Goal: Task Accomplishment & Management: Manage account settings

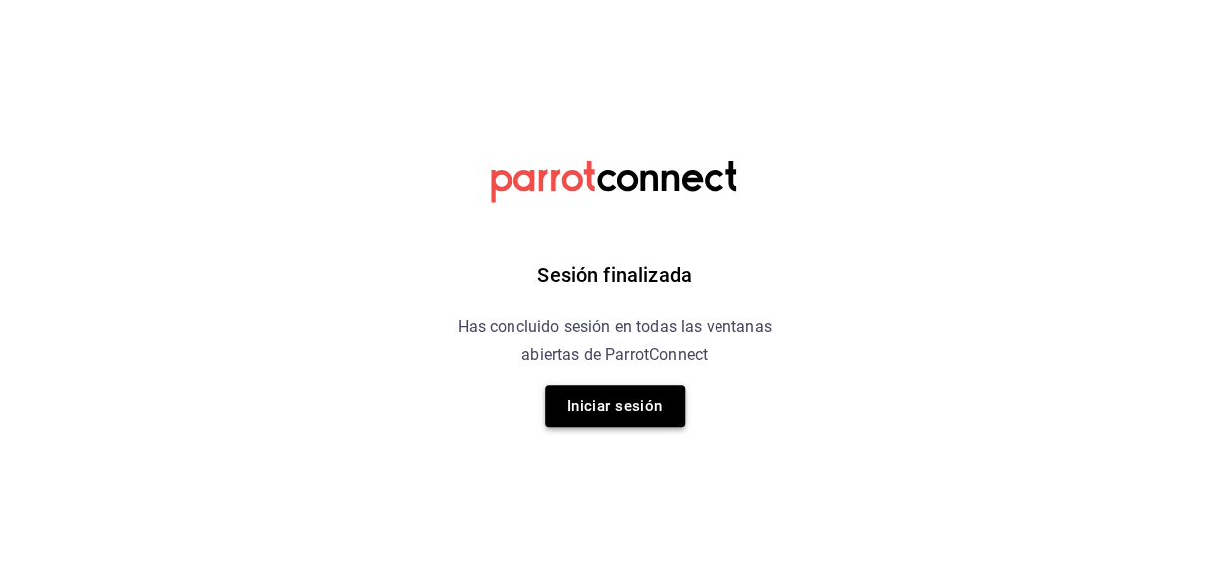
click at [621, 399] on button "Iniciar sesión" at bounding box center [614, 406] width 139 height 42
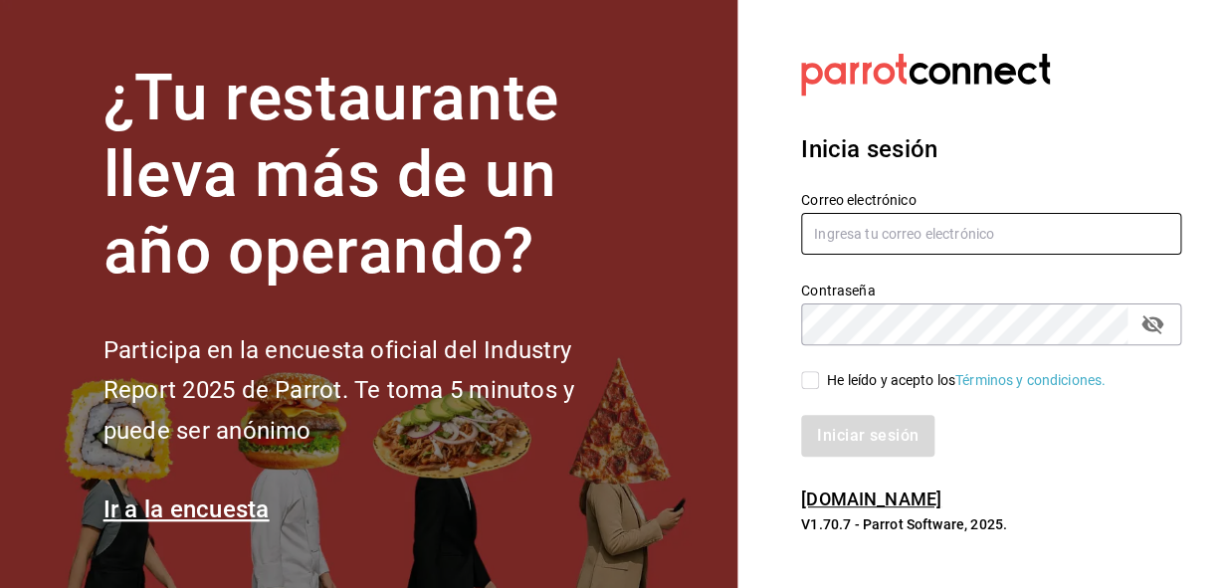
type input "administracion@eventoslienzocharronaucalpan.com"
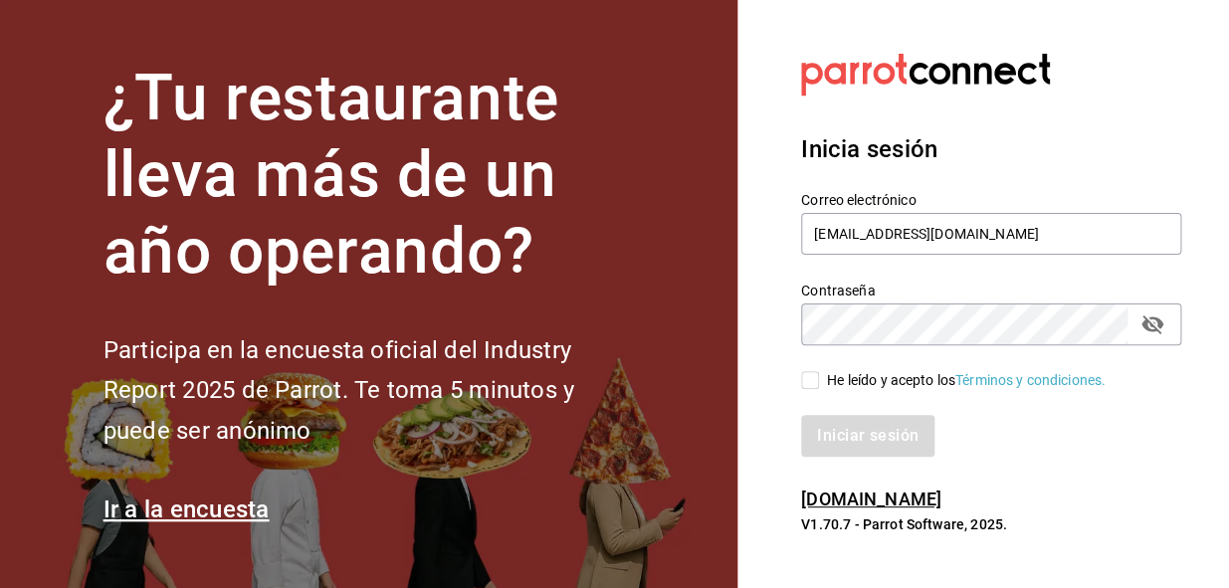
click at [810, 374] on input "He leído y acepto los Términos y condiciones." at bounding box center [810, 380] width 18 height 18
click at [810, 378] on input "He leído y acepto los Términos y condiciones." at bounding box center [810, 380] width 18 height 18
click at [809, 380] on input "He leído y acepto los Términos y condiciones." at bounding box center [810, 380] width 18 height 18
checkbox input "true"
click at [816, 431] on button "Iniciar sesión" at bounding box center [868, 436] width 135 height 42
